Goal: Find contact information: Find contact information

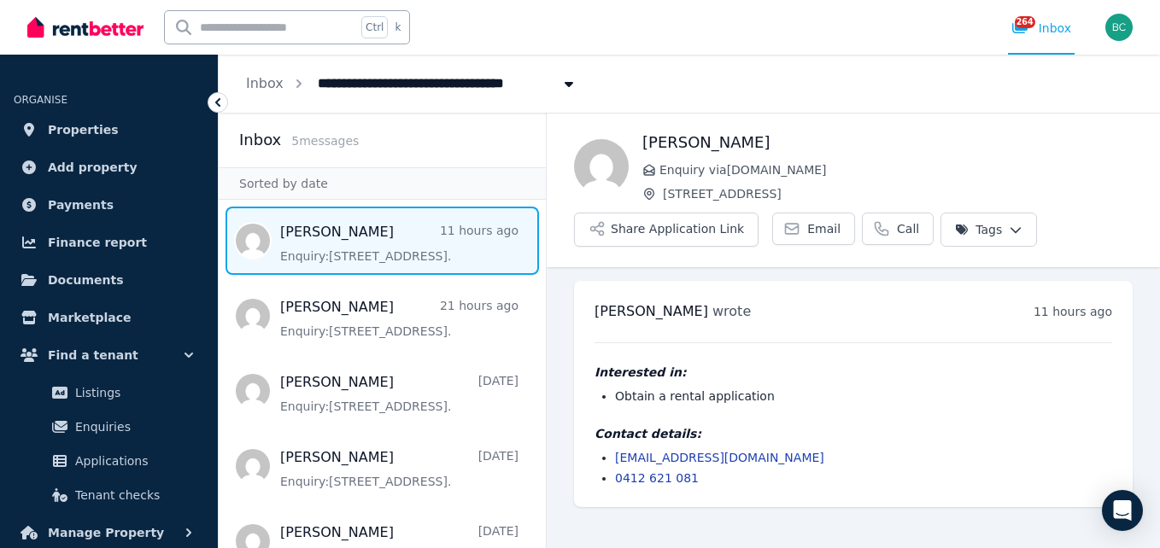
drag, startPoint x: 720, startPoint y: 479, endPoint x: 705, endPoint y: 478, distance: 14.5
click at [705, 478] on li "0412 621 081" at bounding box center [863, 478] width 497 height 17
drag, startPoint x: 735, startPoint y: 449, endPoint x: 616, endPoint y: 459, distance: 120.0
click at [616, 459] on li "[EMAIL_ADDRESS][DOMAIN_NAME]" at bounding box center [863, 457] width 497 height 17
copy link "[EMAIL_ADDRESS][DOMAIN_NAME]"
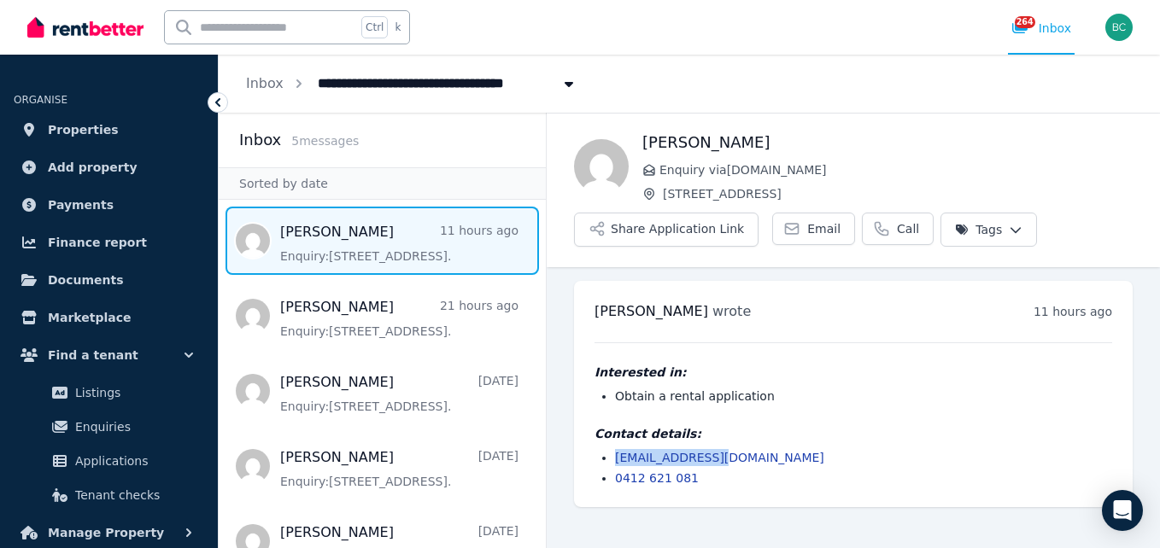
drag, startPoint x: 889, startPoint y: 195, endPoint x: 663, endPoint y: 194, distance: 225.4
click at [663, 194] on span "[STREET_ADDRESS]" at bounding box center [898, 193] width 470 height 17
copy span "[STREET_ADDRESS]"
click at [693, 228] on button "Share Application Link" at bounding box center [666, 230] width 184 height 34
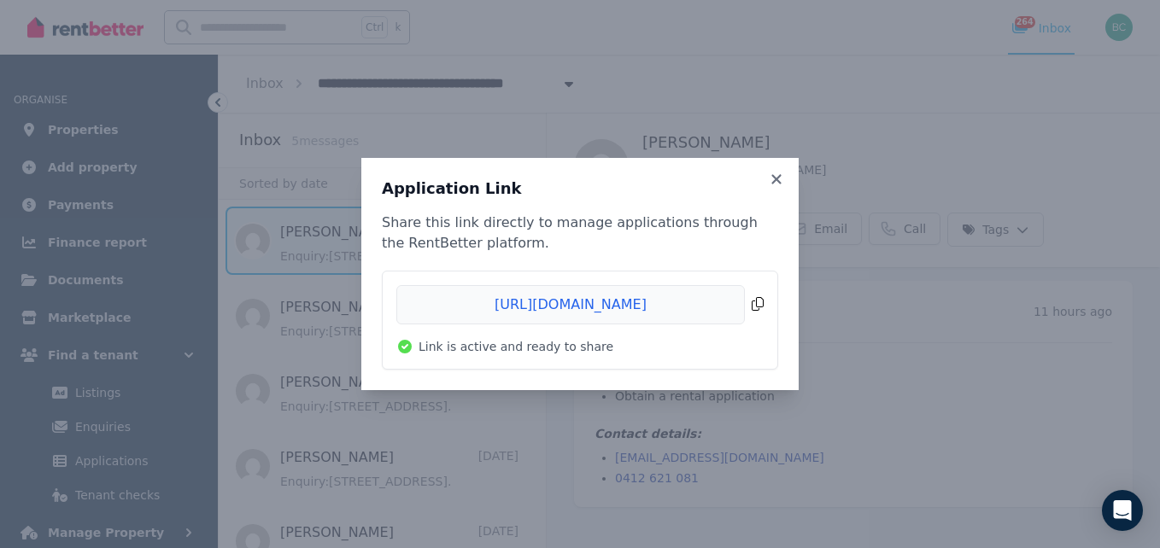
click at [570, 304] on span "Copied!" at bounding box center [579, 304] width 367 height 39
click at [773, 179] on icon at bounding box center [776, 179] width 17 height 15
